Goal: Task Accomplishment & Management: Manage account settings

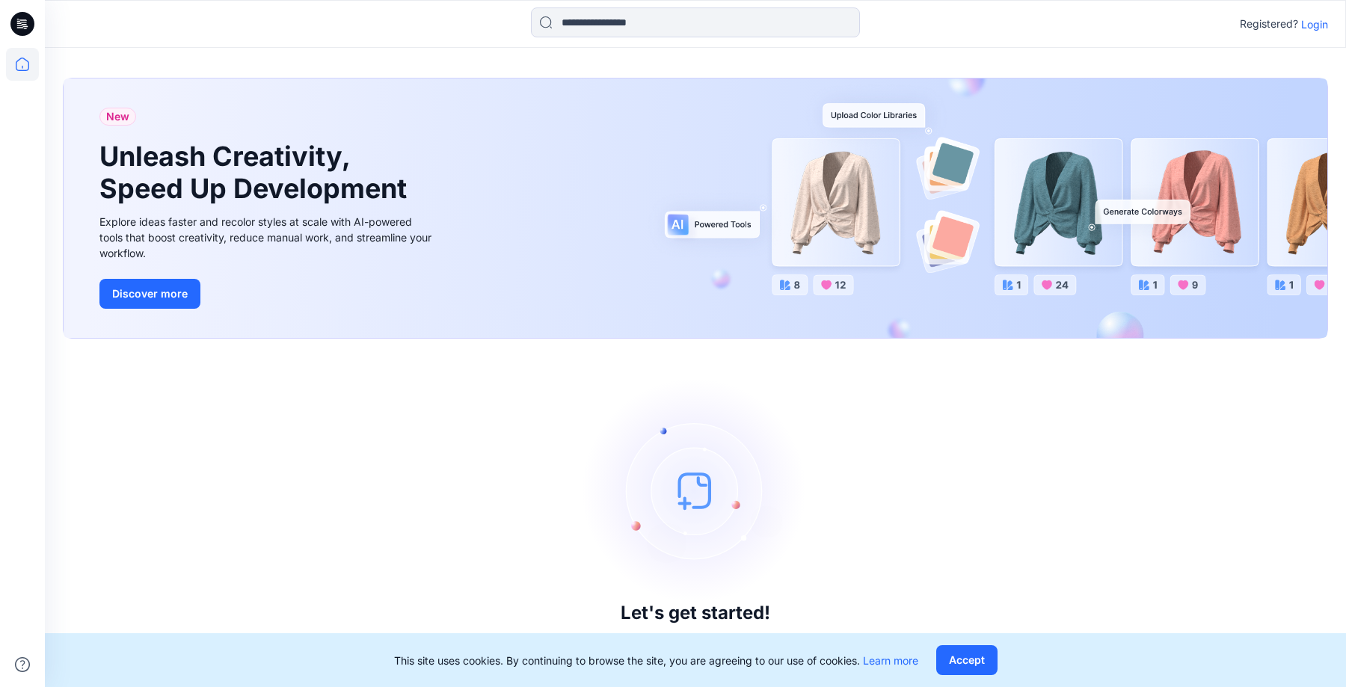
click at [1313, 23] on p "Login" at bounding box center [1314, 24] width 27 height 16
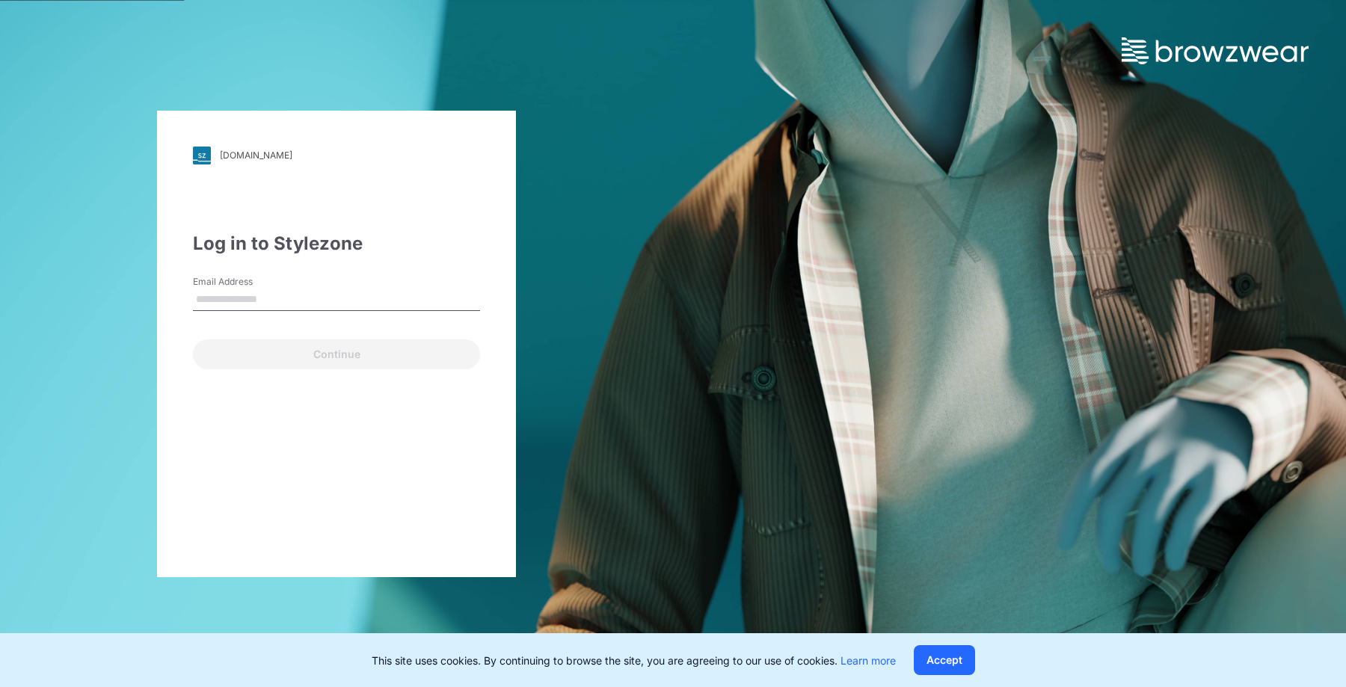
click at [368, 293] on input "Email Address" at bounding box center [336, 300] width 287 height 22
type input "**********"
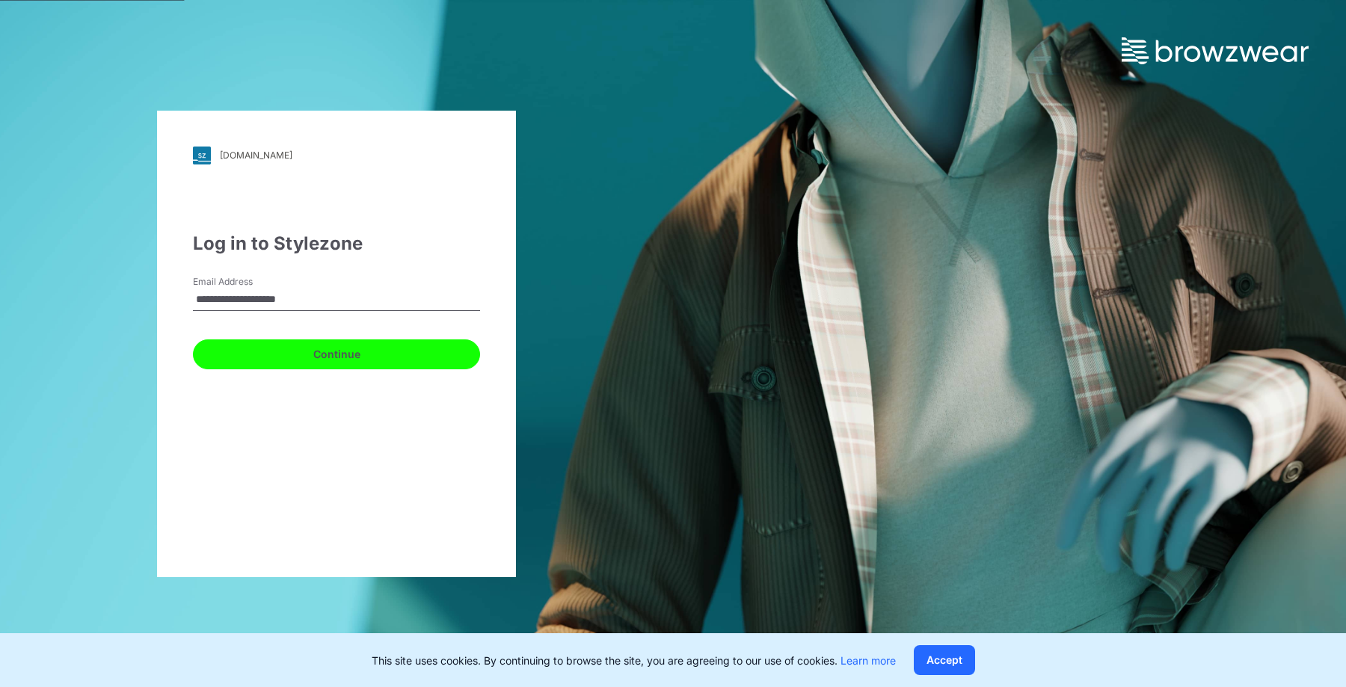
click at [327, 346] on button "Continue" at bounding box center [336, 355] width 287 height 30
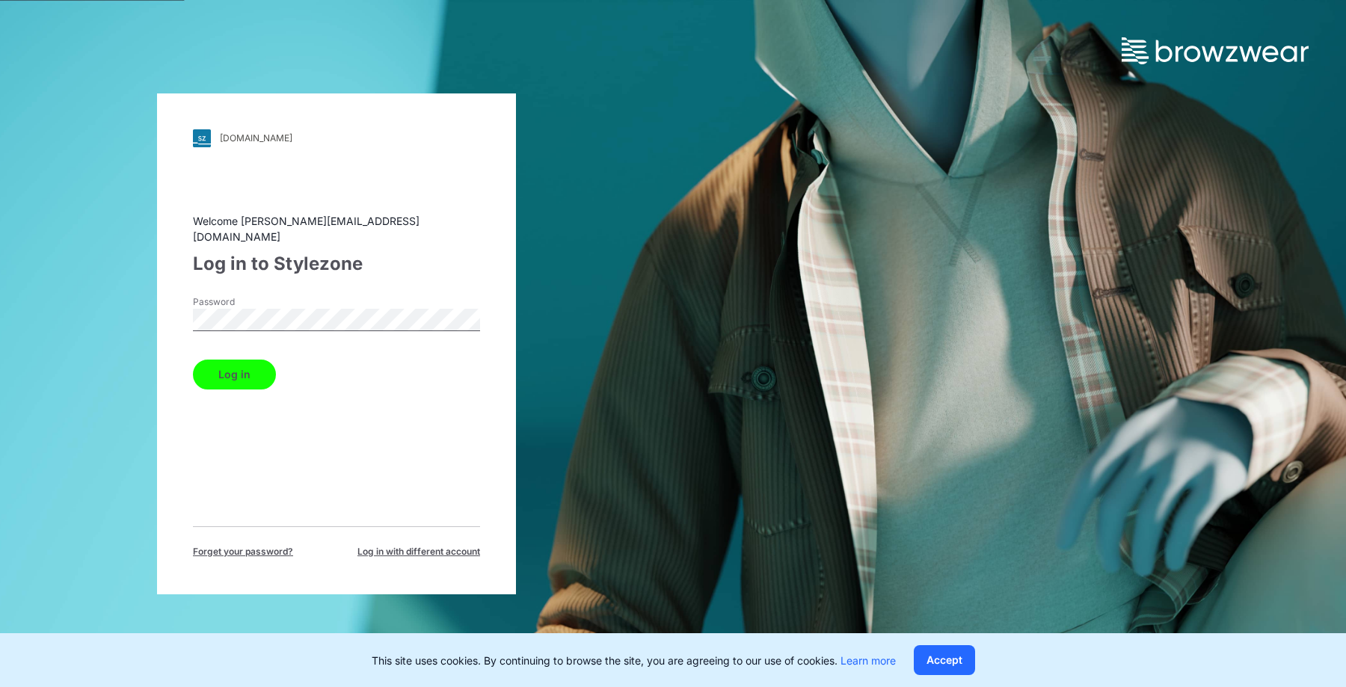
click at [235, 361] on button "Log in" at bounding box center [234, 375] width 83 height 30
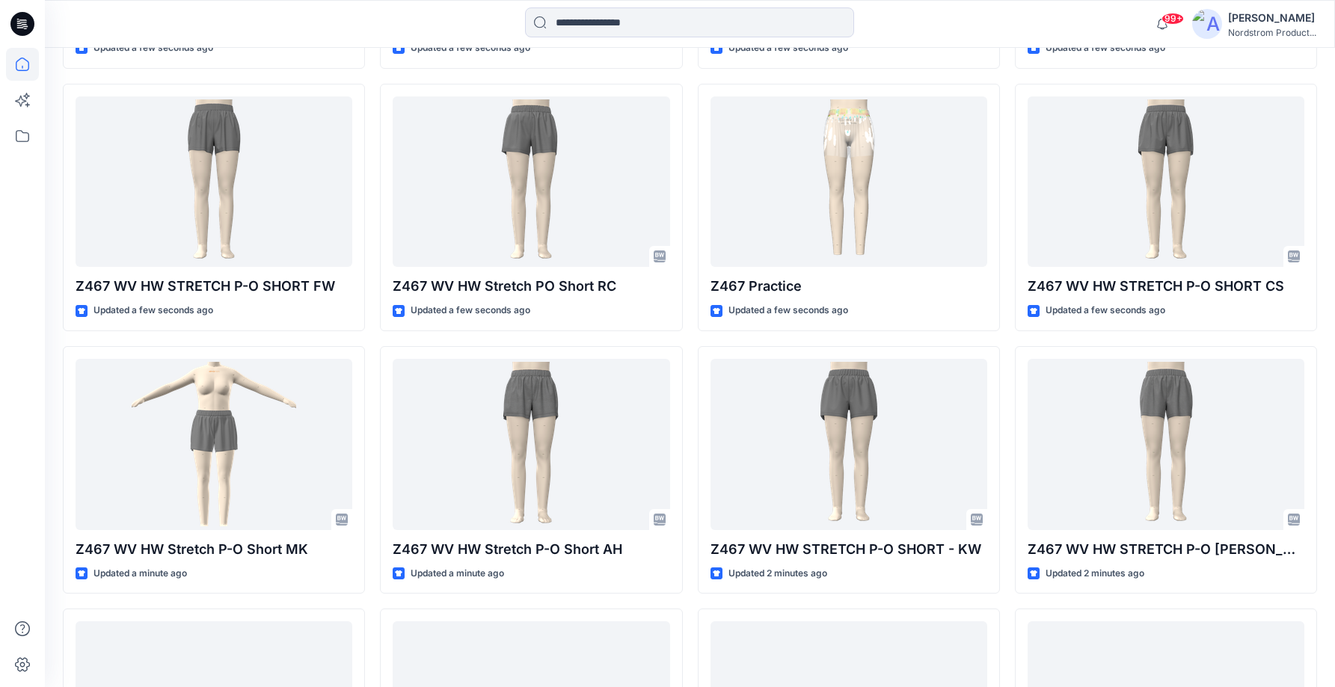
scroll to position [668, 0]
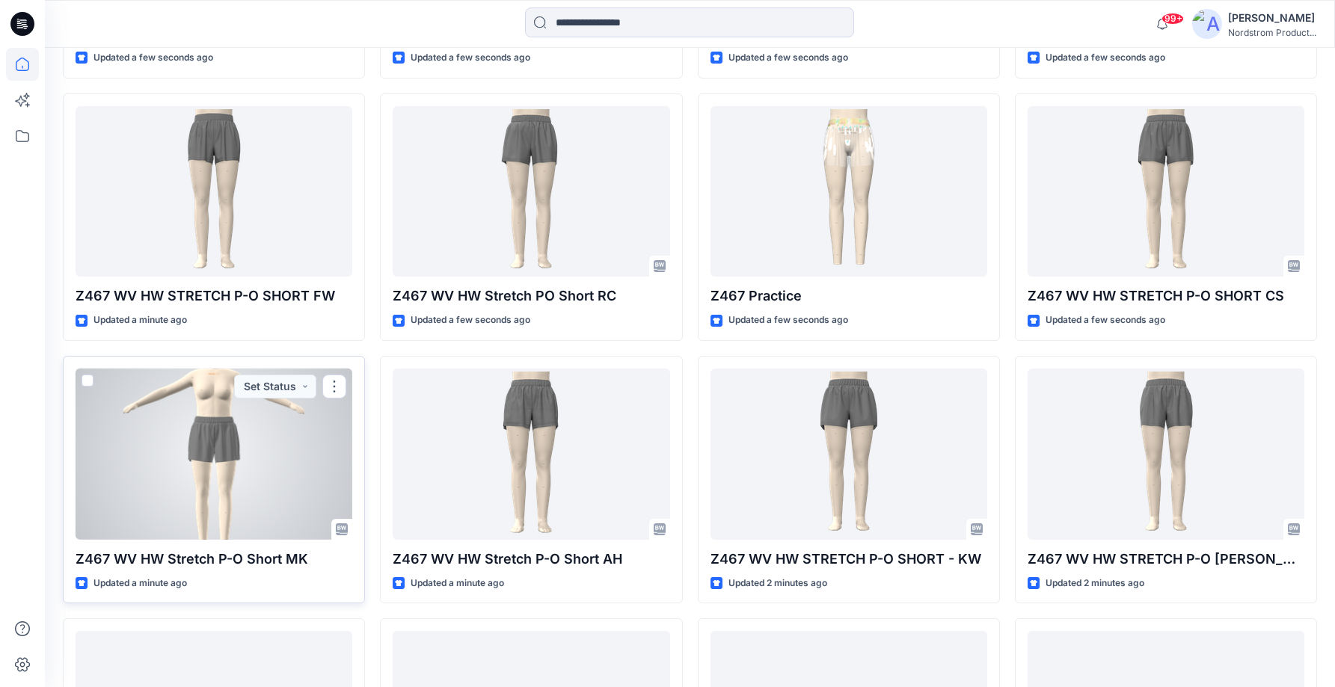
click at [197, 397] on div at bounding box center [214, 454] width 277 height 171
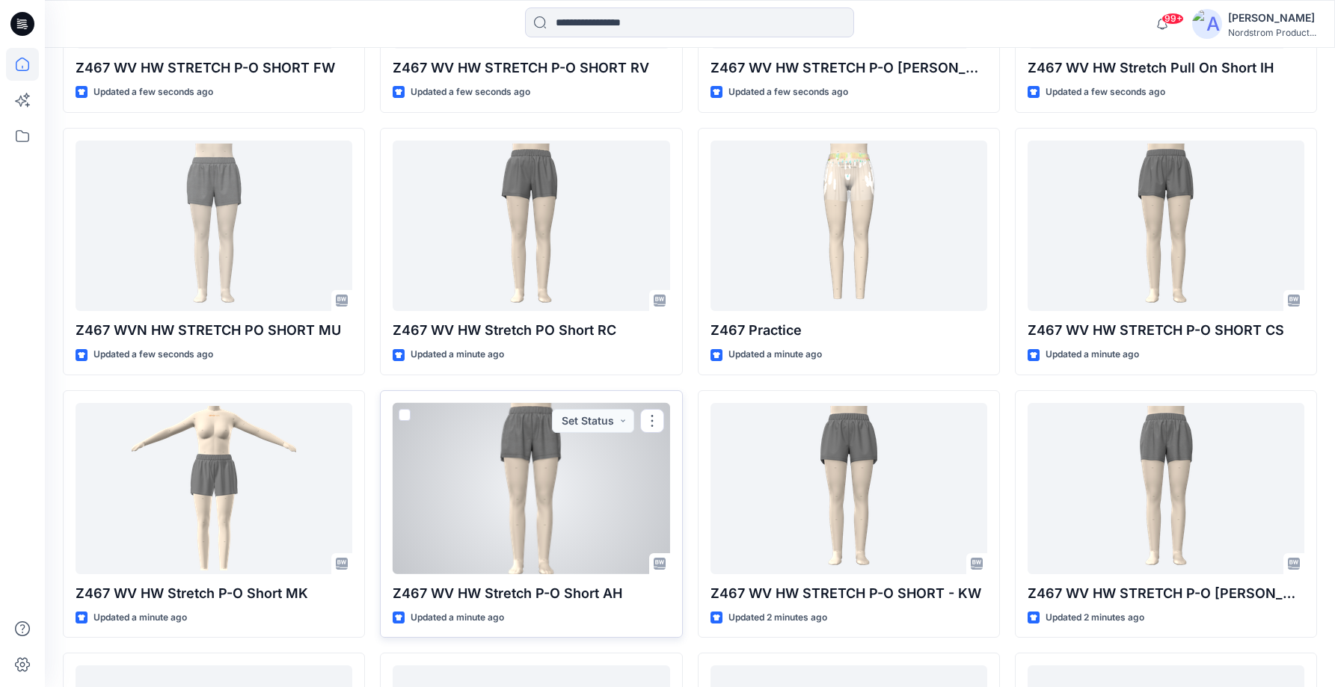
scroll to position [629, 0]
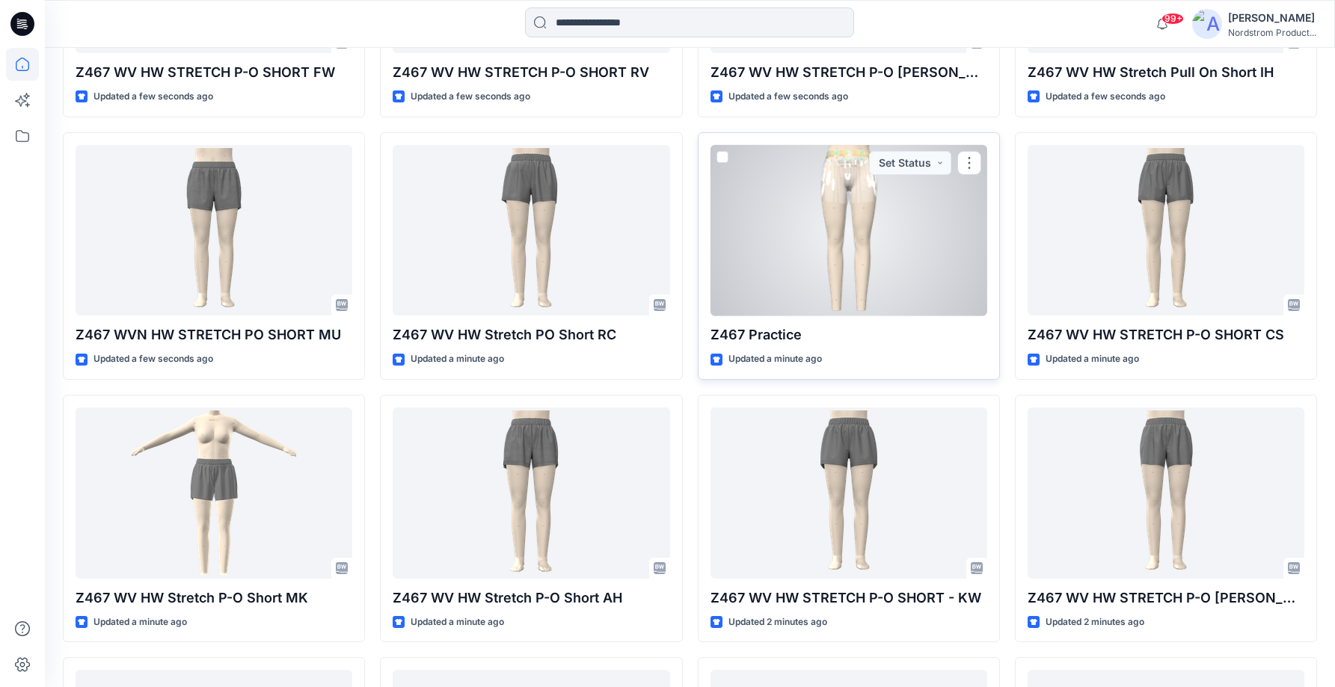
click at [889, 334] on p "Z467 Practice" at bounding box center [849, 335] width 277 height 21
click at [856, 283] on div at bounding box center [849, 230] width 277 height 171
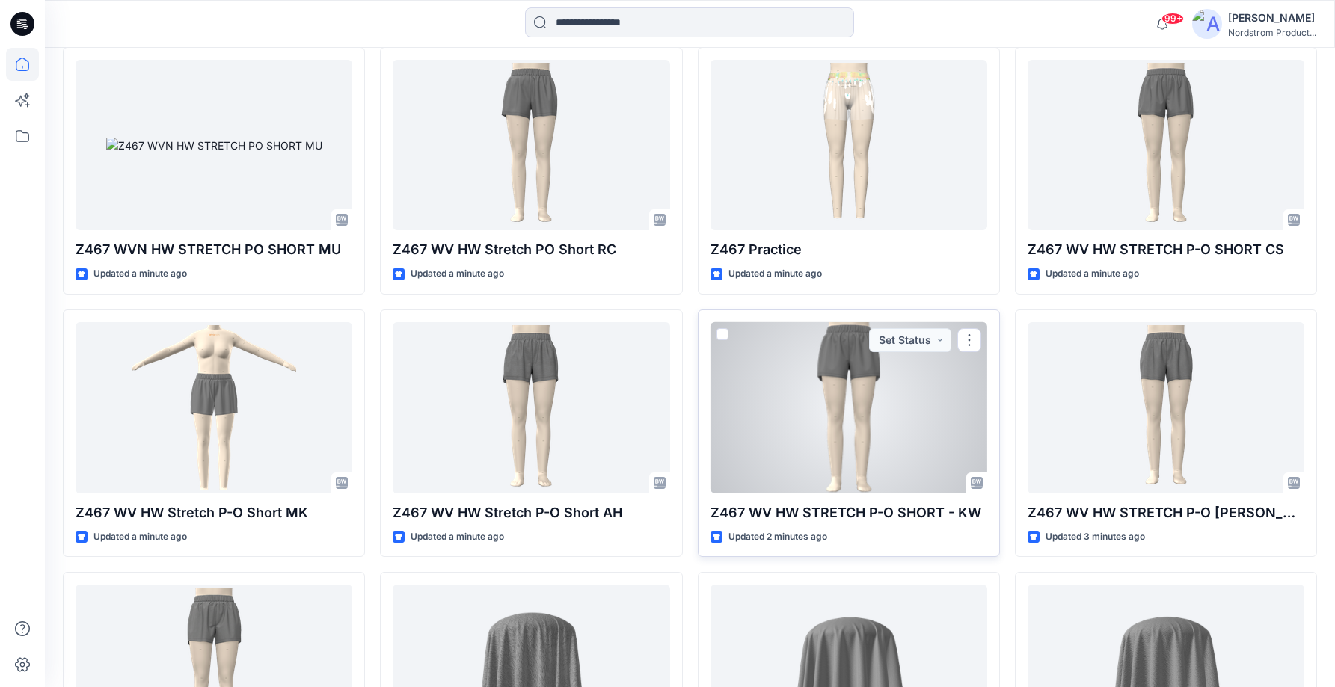
scroll to position [881, 0]
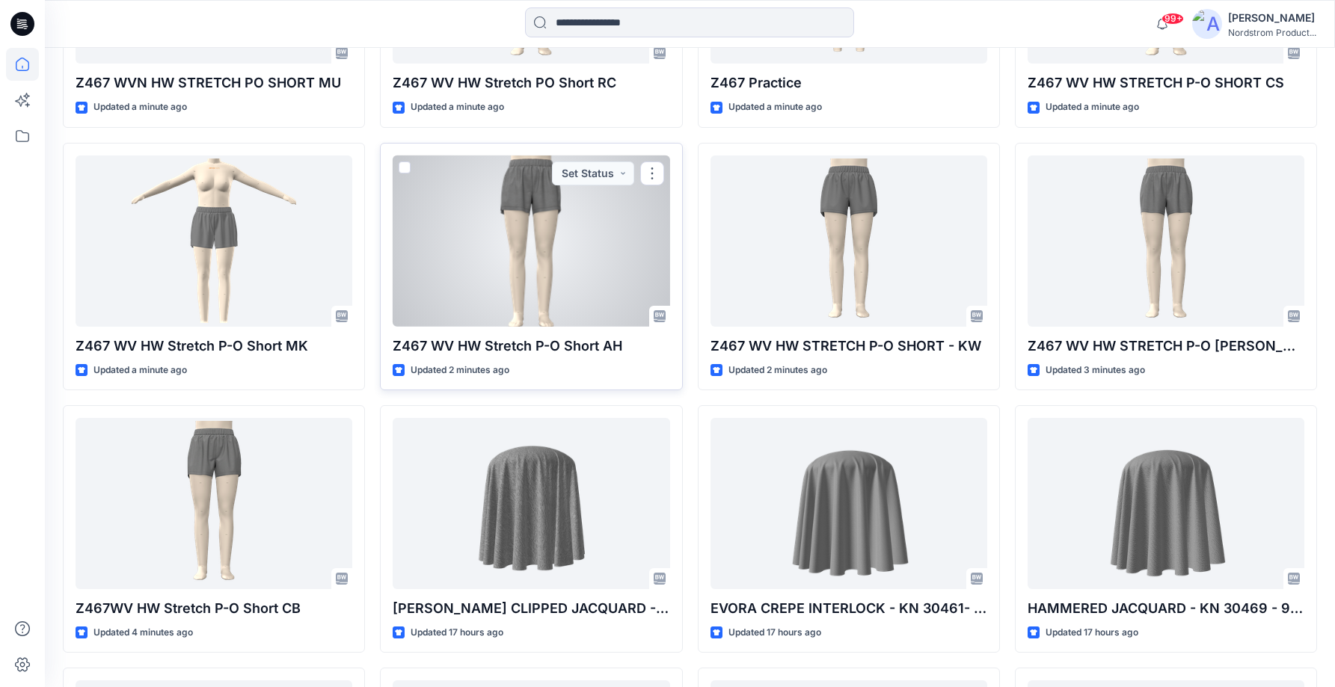
click at [559, 283] on div at bounding box center [531, 241] width 277 height 171
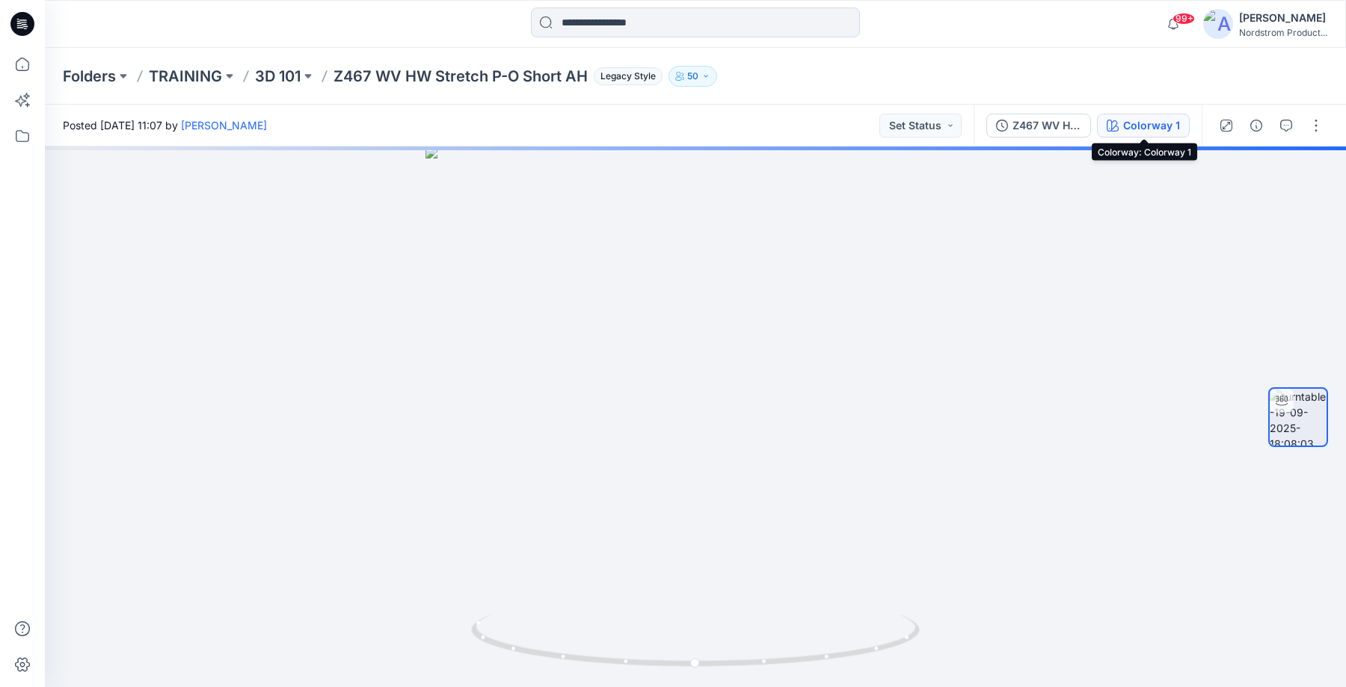
click at [1125, 126] on div "Colorway 1" at bounding box center [1151, 125] width 57 height 16
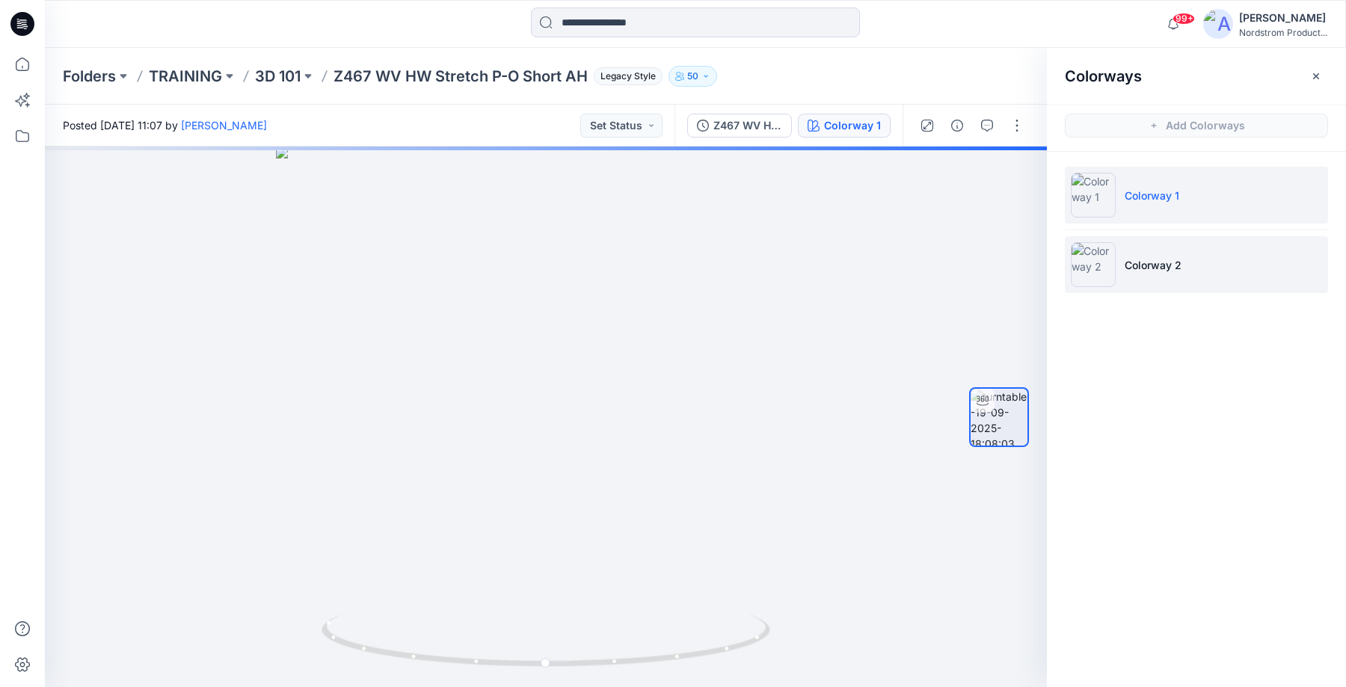
click at [1151, 264] on p "Colorway 2" at bounding box center [1153, 265] width 57 height 16
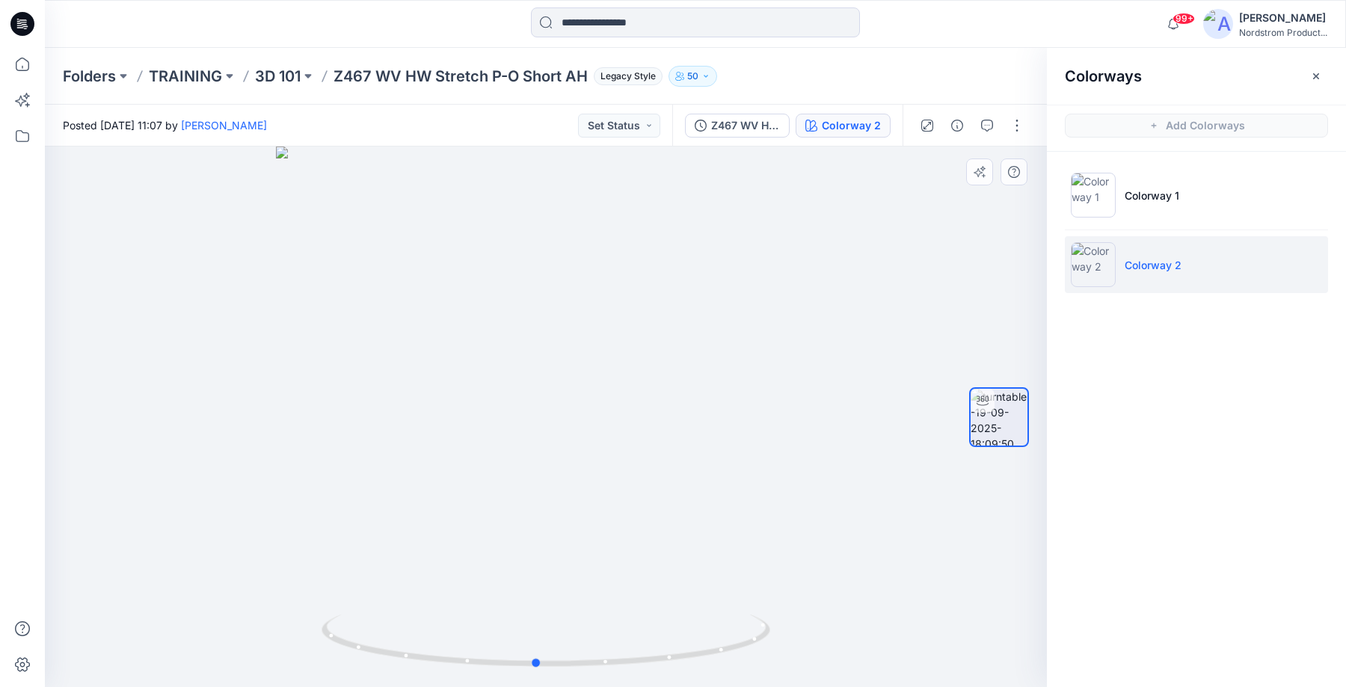
drag, startPoint x: 610, startPoint y: 427, endPoint x: 600, endPoint y: 413, distance: 17.2
click at [600, 413] on div at bounding box center [546, 417] width 1002 height 541
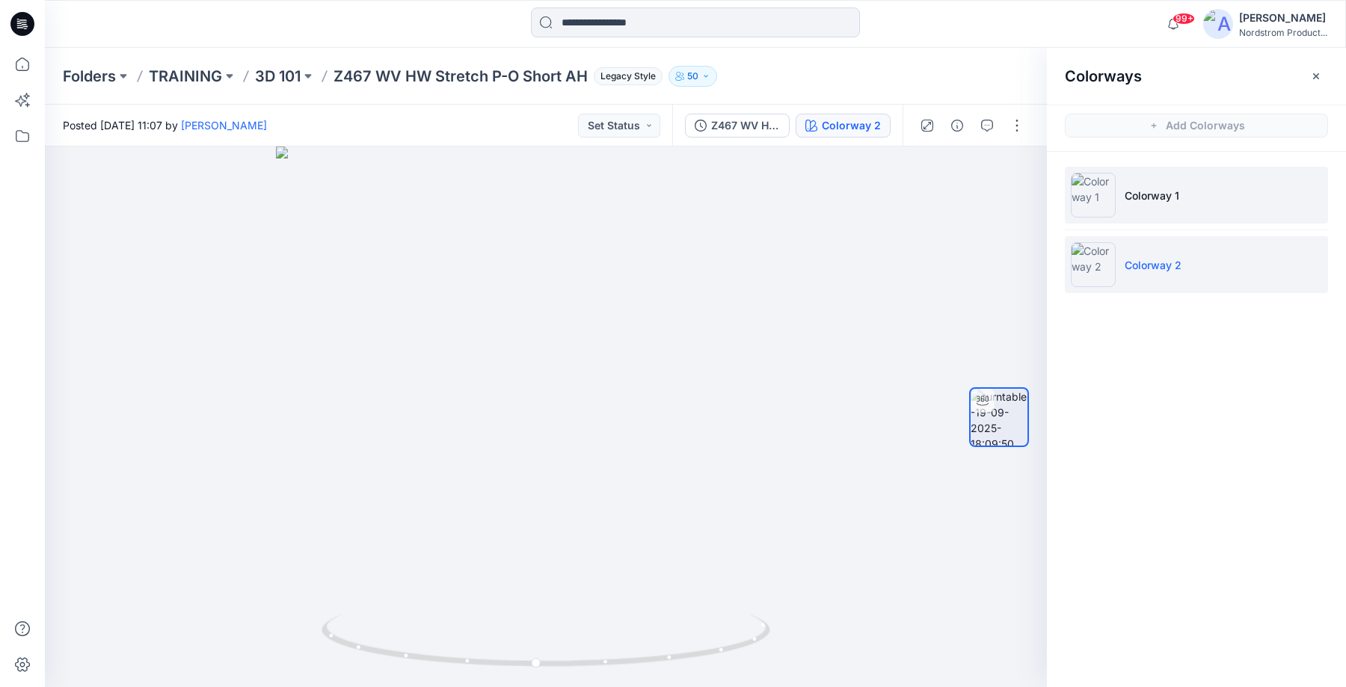
click at [1141, 215] on li "Colorway 1" at bounding box center [1196, 195] width 263 height 57
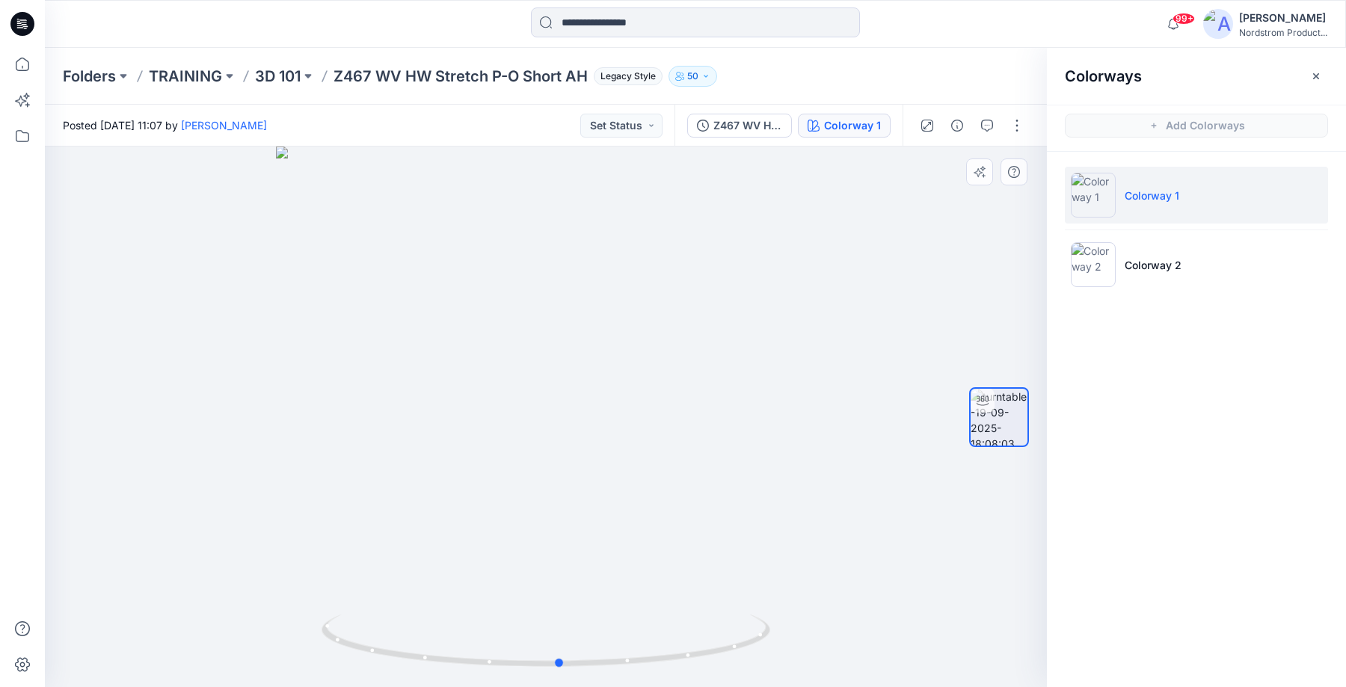
drag, startPoint x: 657, startPoint y: 351, endPoint x: 673, endPoint y: 357, distance: 17.5
click at [673, 357] on div at bounding box center [546, 417] width 1002 height 541
click at [958, 126] on icon "button" at bounding box center [957, 126] width 12 height 12
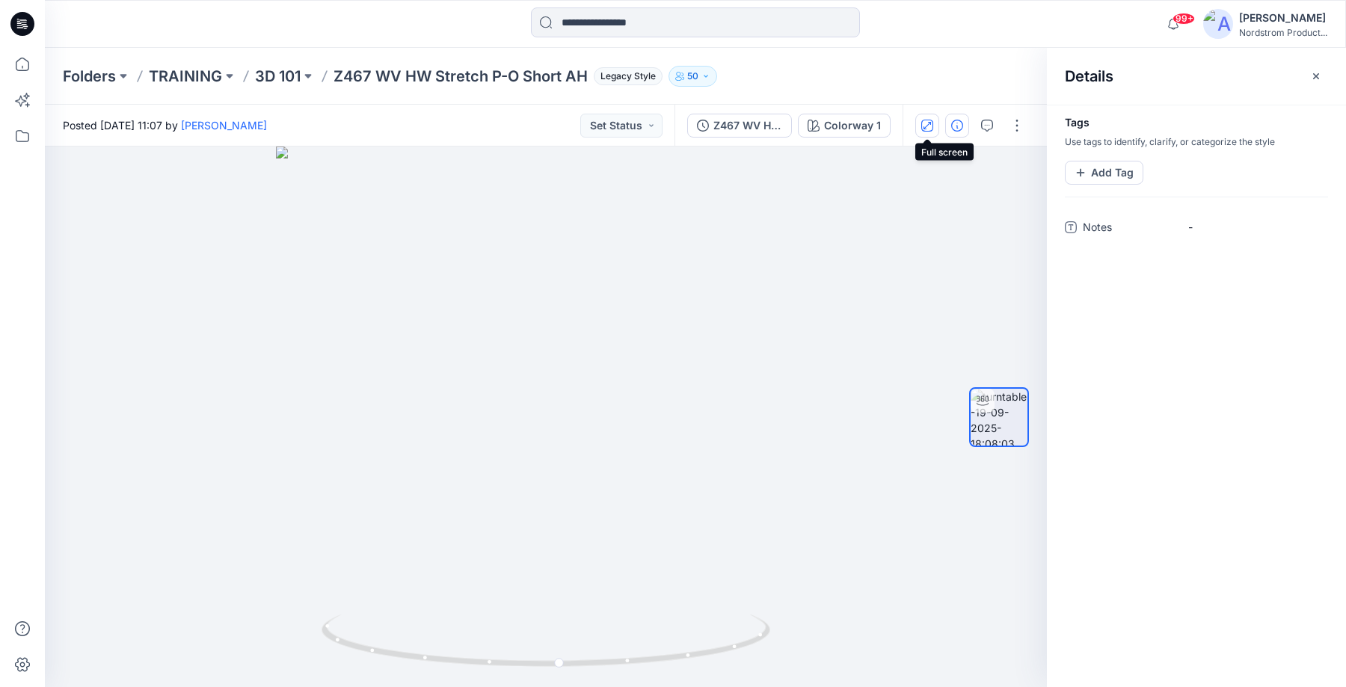
click at [933, 132] on button "button" at bounding box center [927, 126] width 24 height 24
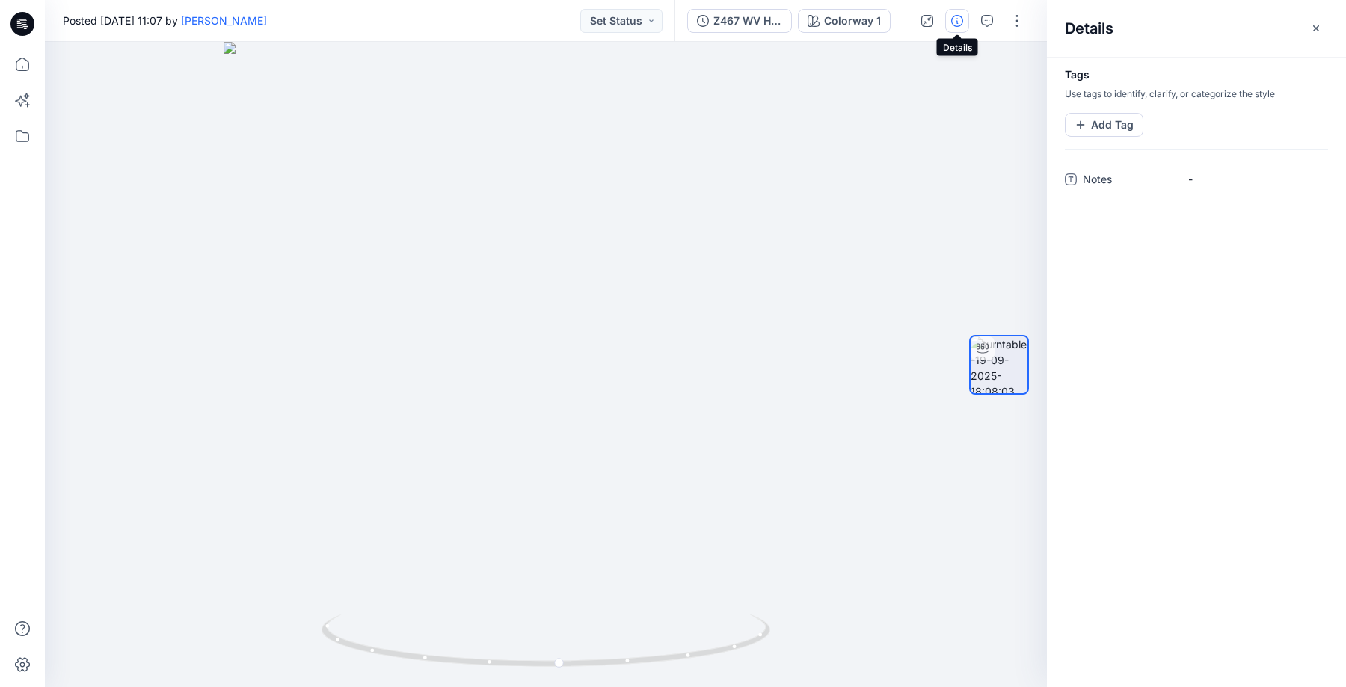
click at [956, 22] on icon "button" at bounding box center [957, 21] width 12 height 12
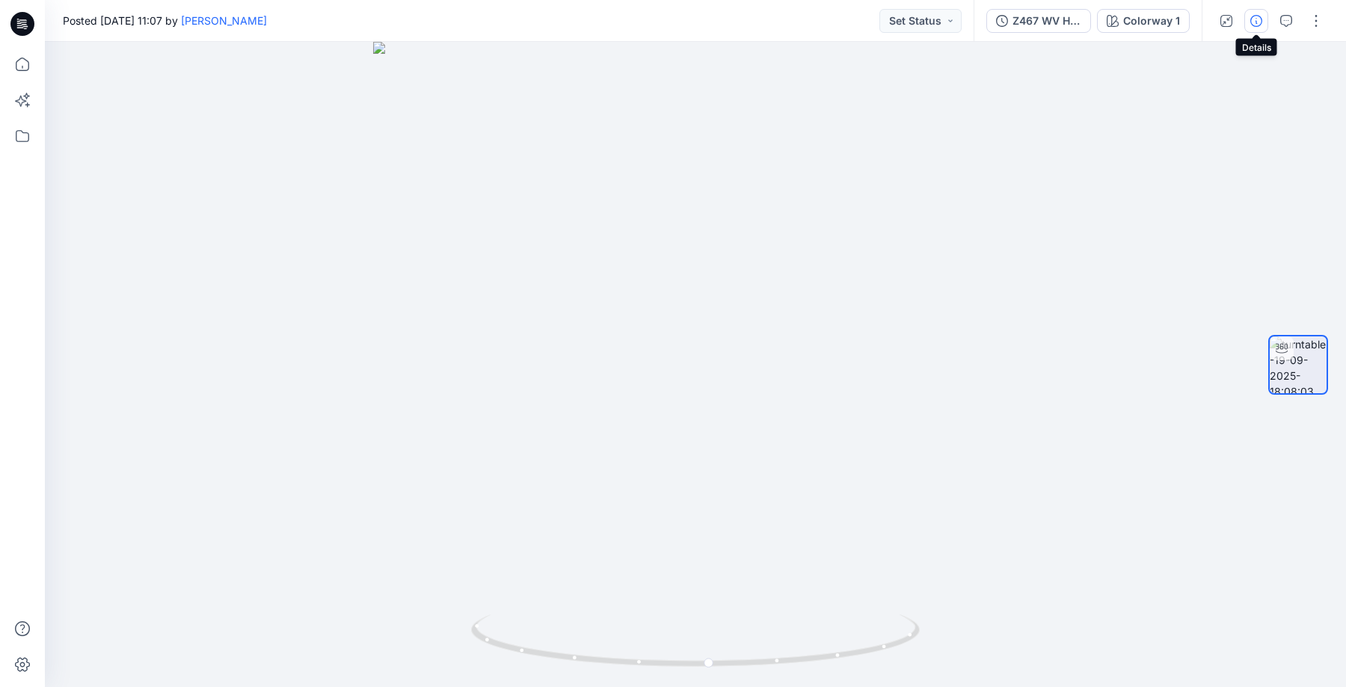
click at [1255, 21] on icon "button" at bounding box center [1257, 21] width 12 height 12
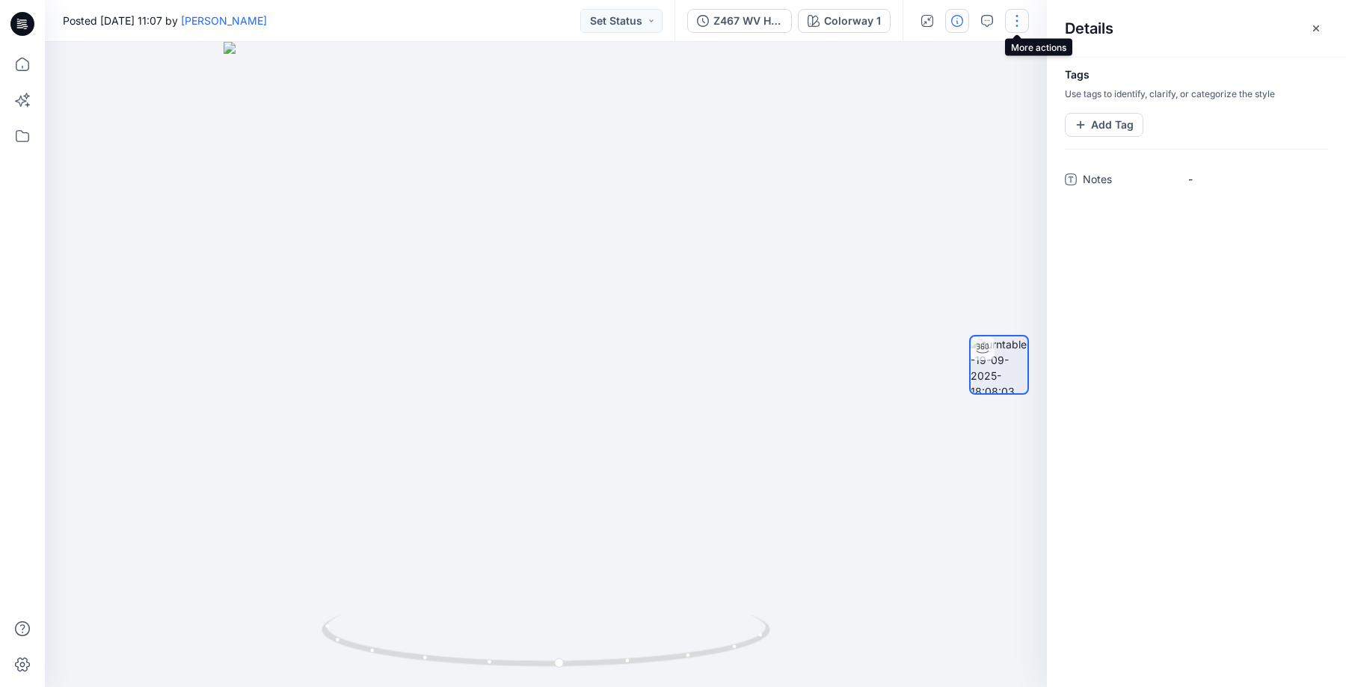
click at [1016, 16] on button "button" at bounding box center [1017, 21] width 24 height 24
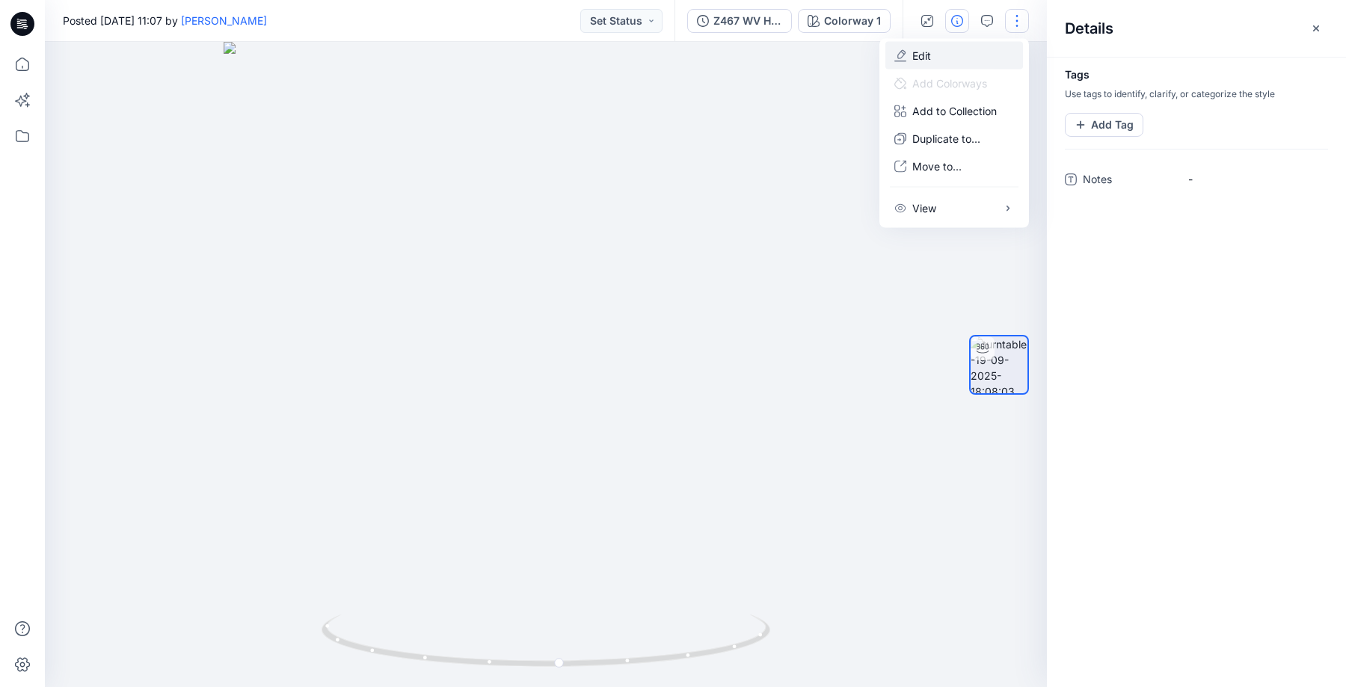
click at [951, 58] on button "Edit" at bounding box center [955, 56] width 138 height 28
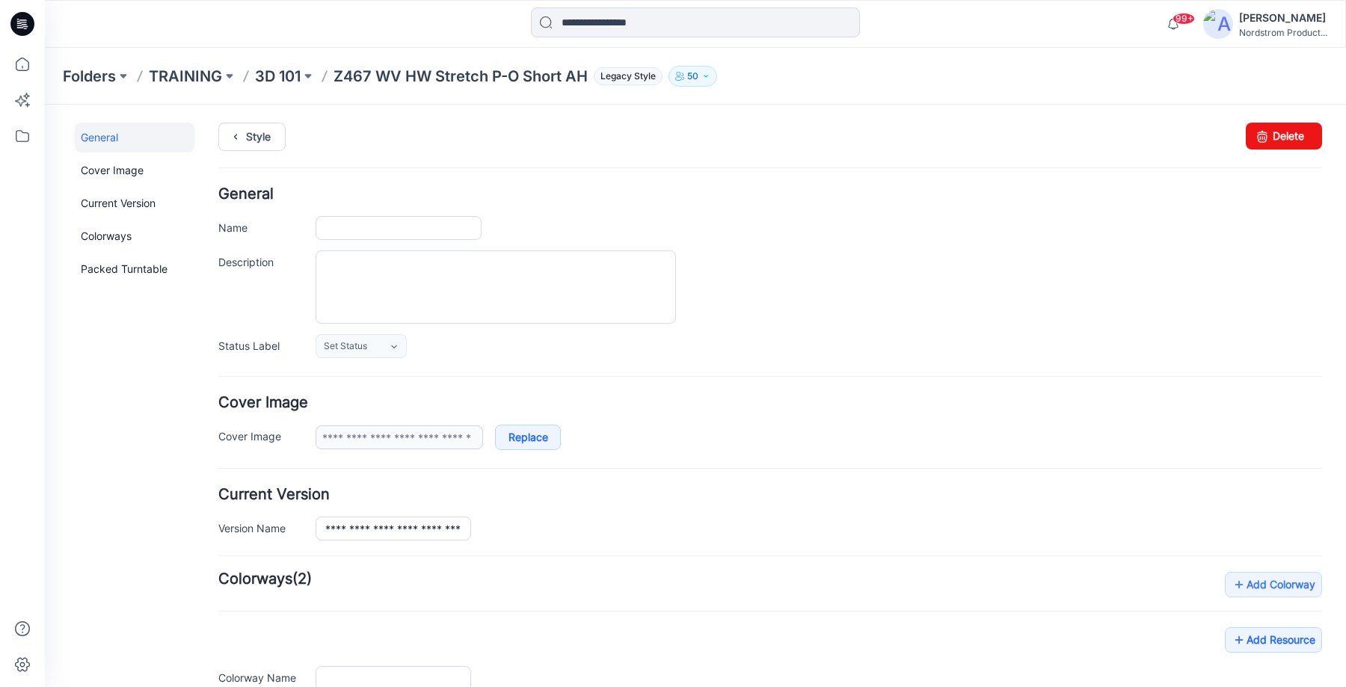
type input "**********"
click at [341, 264] on textarea "Description" at bounding box center [496, 287] width 361 height 73
paste textarea "**********"
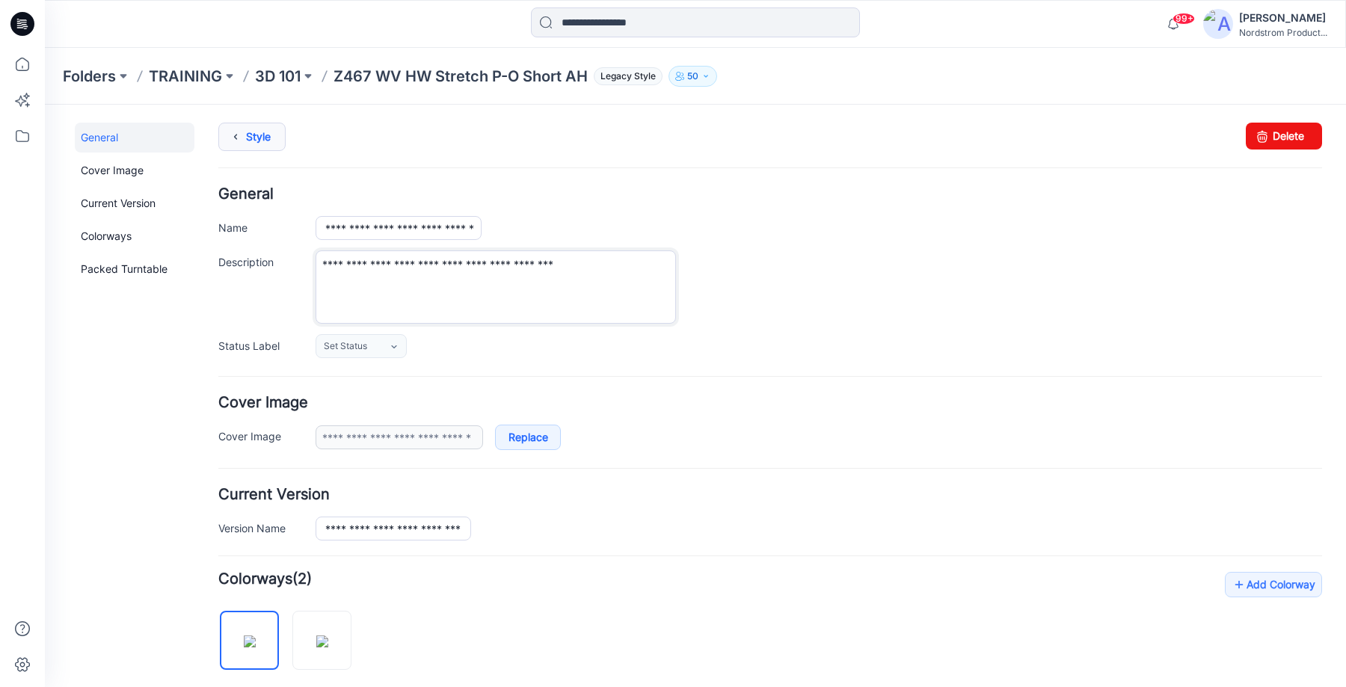
type textarea "**********"
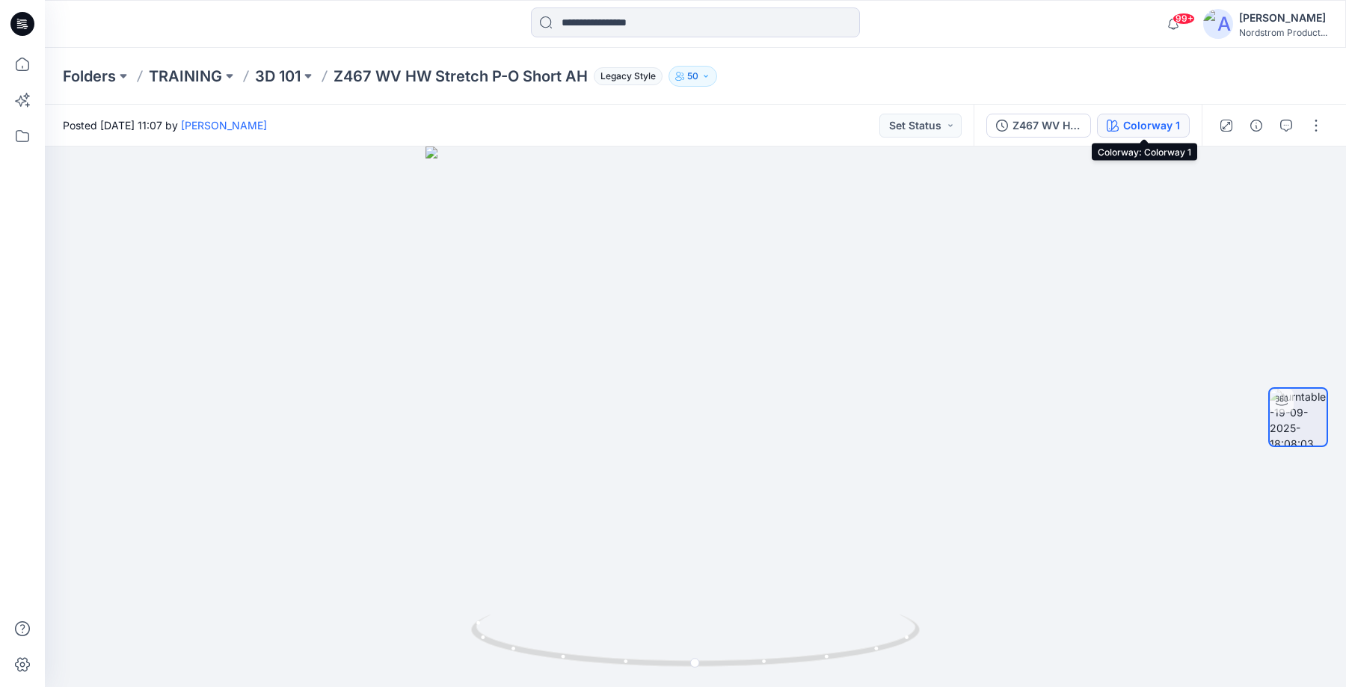
click at [1146, 132] on div "Colorway 1" at bounding box center [1151, 125] width 57 height 16
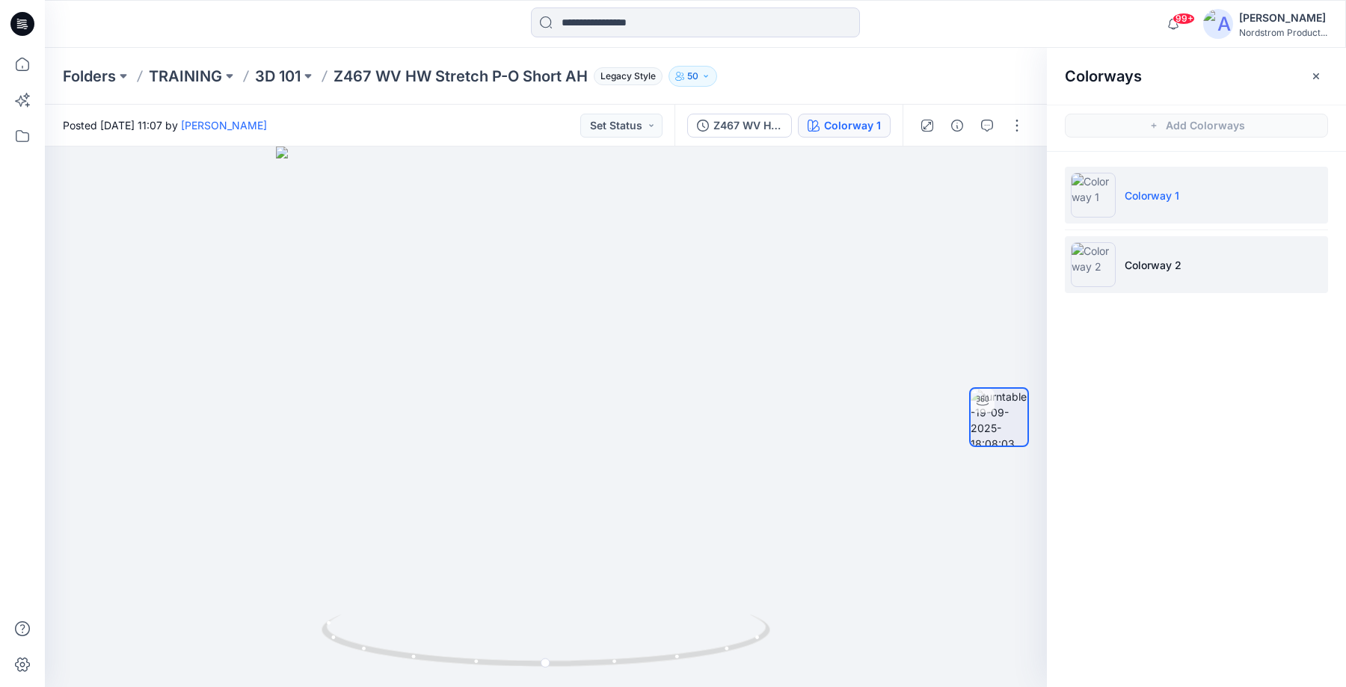
click at [1181, 269] on p "Colorway 2" at bounding box center [1153, 265] width 57 height 16
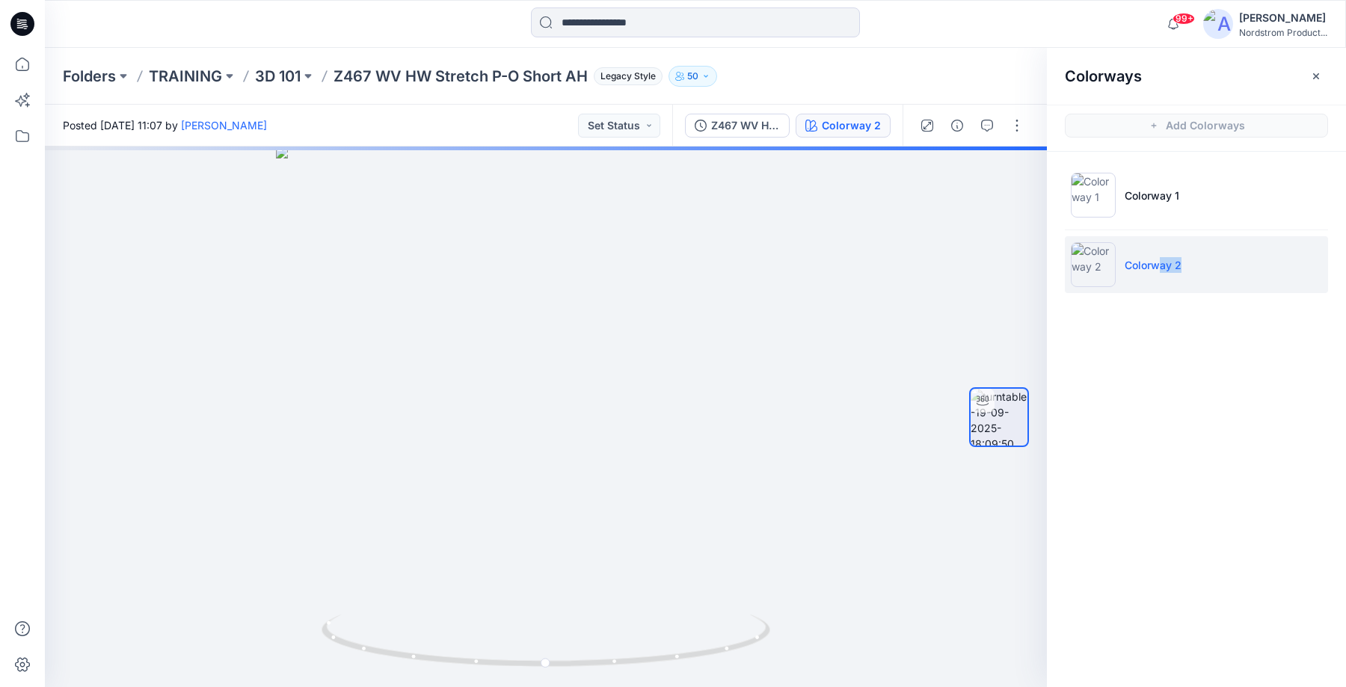
drag, startPoint x: 1163, startPoint y: 269, endPoint x: 1242, endPoint y: 278, distance: 79.1
click at [1242, 278] on li "Colorway 2" at bounding box center [1196, 264] width 263 height 57
click at [1319, 276] on li "Colorway 2" at bounding box center [1196, 264] width 263 height 57
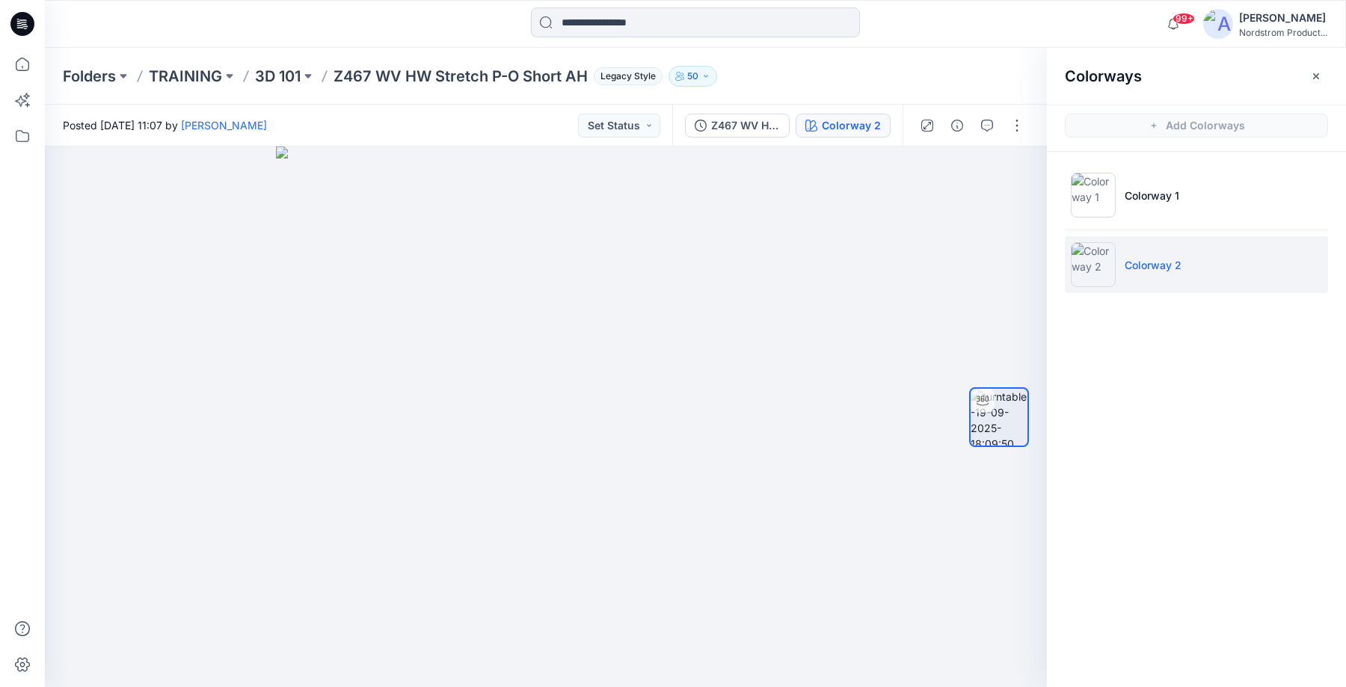
click at [1315, 267] on li "Colorway 2" at bounding box center [1196, 264] width 263 height 57
click at [1320, 271] on li "Colorway 2" at bounding box center [1196, 264] width 263 height 57
